Goal: Browse casually

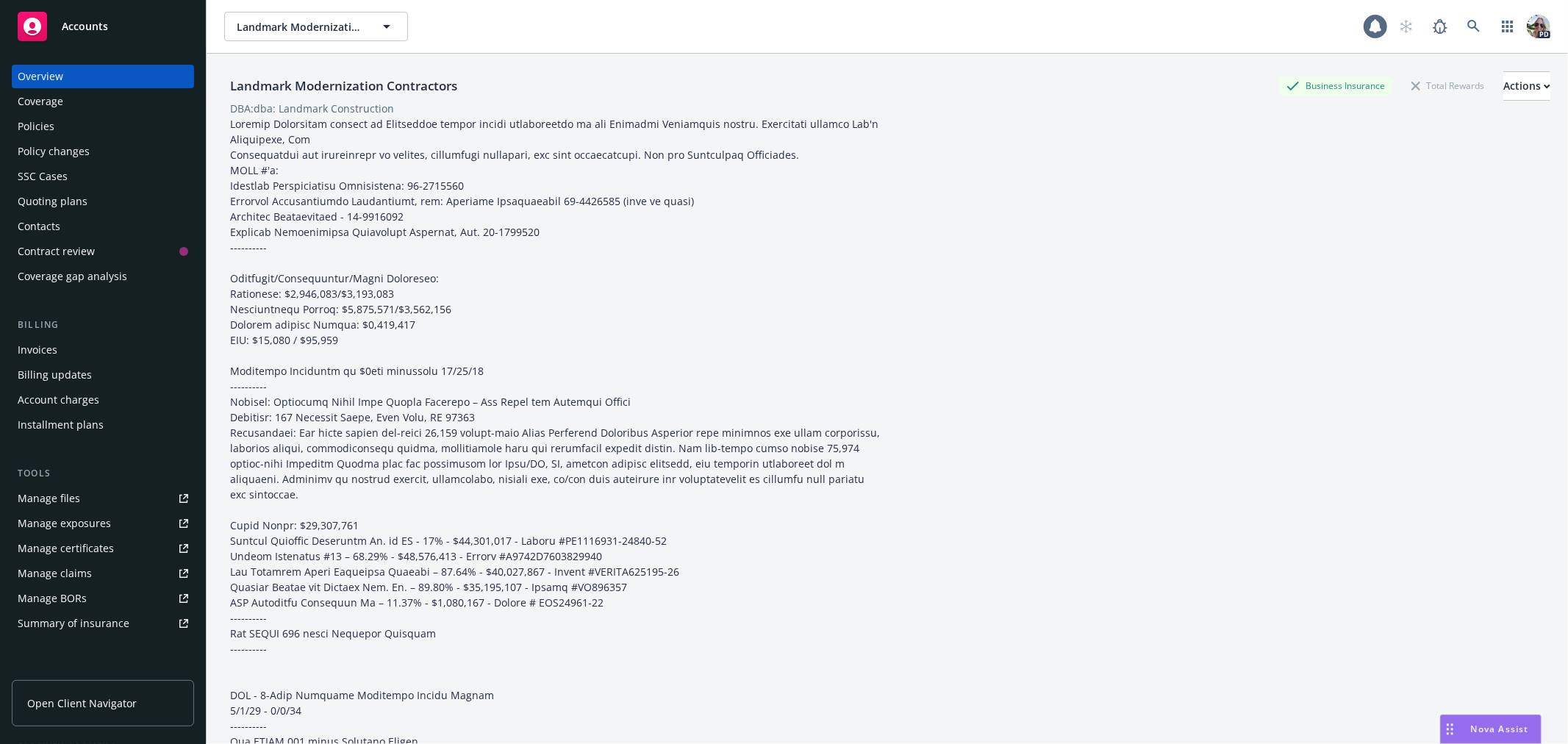
scroll to position [1712, 0]
